Goal: Complete application form

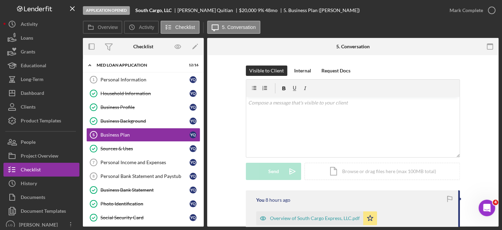
scroll to position [52, 0]
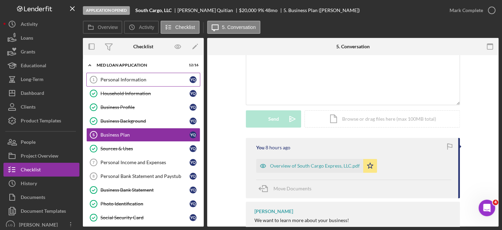
click at [125, 79] on div "Personal Information" at bounding box center [144, 80] width 89 height 6
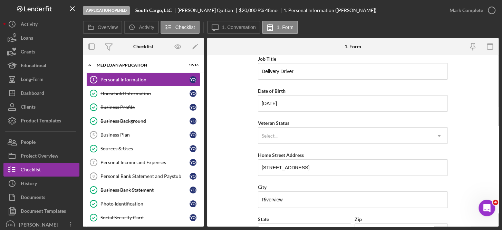
scroll to position [69, 0]
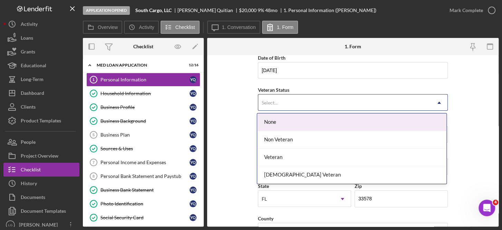
click at [437, 101] on icon "Icon/Dropdown Arrow" at bounding box center [439, 103] width 17 height 17
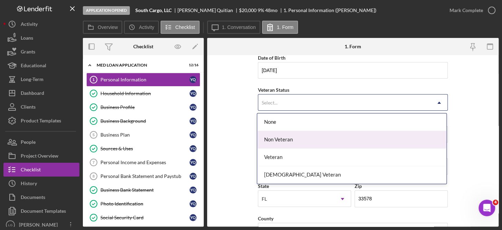
click at [297, 139] on div "Non Veteran" at bounding box center [351, 140] width 189 height 18
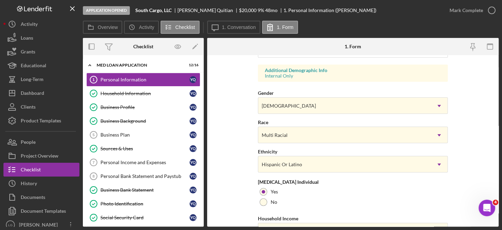
scroll to position [288, 0]
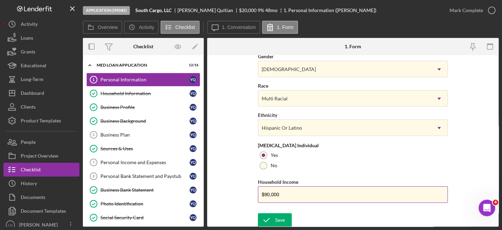
click at [306, 195] on input "$90,000" at bounding box center [353, 194] width 190 height 17
type input "$9"
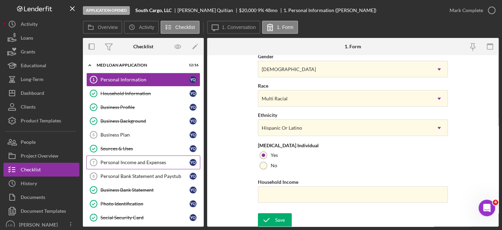
click at [150, 160] on div "Personal Income and Expenses" at bounding box center [144, 163] width 89 height 6
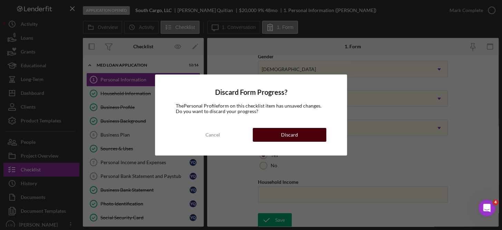
click at [303, 136] on button "Discard" at bounding box center [289, 135] width 73 height 14
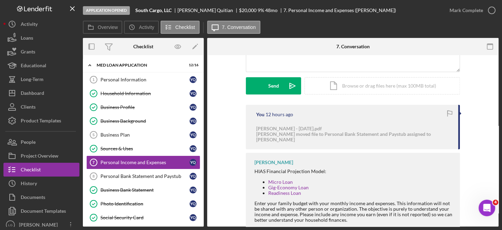
scroll to position [98, 0]
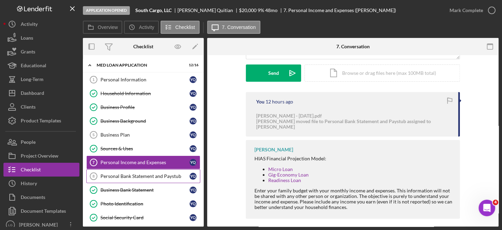
click at [163, 175] on div "Personal Bank Statement and Paystub" at bounding box center [144, 177] width 89 height 6
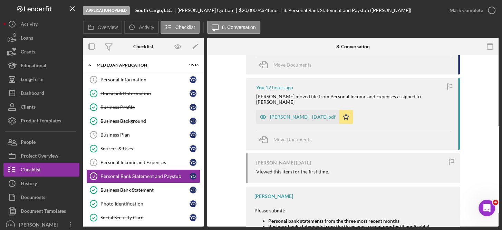
scroll to position [173, 0]
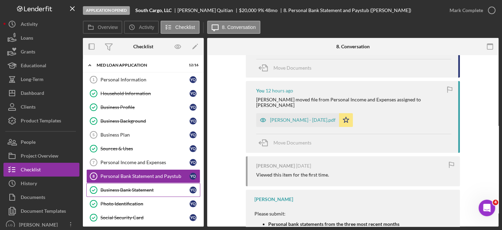
click at [146, 188] on div "Business Bank Statement" at bounding box center [144, 190] width 89 height 6
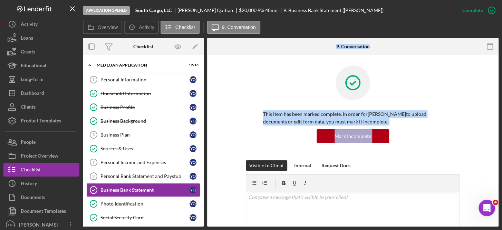
drag, startPoint x: 204, startPoint y: 119, endPoint x: 208, endPoint y: 164, distance: 45.0
click at [208, 164] on div "Overview Internal Workflow Stage Application Opened Icon/Dropdown Arrow Archive…" at bounding box center [290, 132] width 415 height 189
drag, startPoint x: 208, startPoint y: 164, endPoint x: 202, endPoint y: 177, distance: 14.4
click at [202, 177] on div "Icon/Expander MED Loan Application 12 / 16 Personal Information 1 Personal Info…" at bounding box center [143, 140] width 121 height 171
click at [199, 175] on div "Personal Information 1 Personal Information Y Q Household Information Household…" at bounding box center [143, 185] width 121 height 224
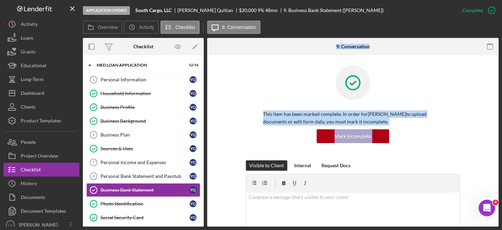
click at [200, 147] on div "Personal Information 1 Personal Information Y Q Household Information Household…" at bounding box center [143, 185] width 121 height 224
